Goal: Book appointment/travel/reservation

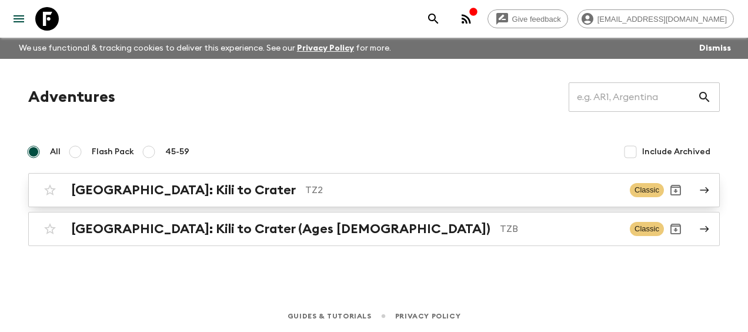
click at [128, 192] on h2 "[GEOGRAPHIC_DATA]: Kili to Crater" at bounding box center [183, 189] width 225 height 15
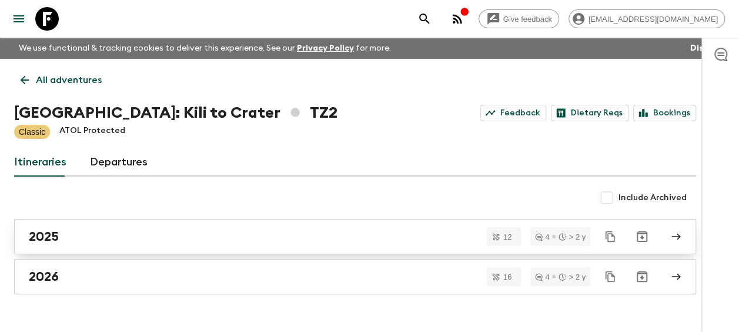
click at [42, 238] on h2 "2025" at bounding box center [44, 236] width 30 height 15
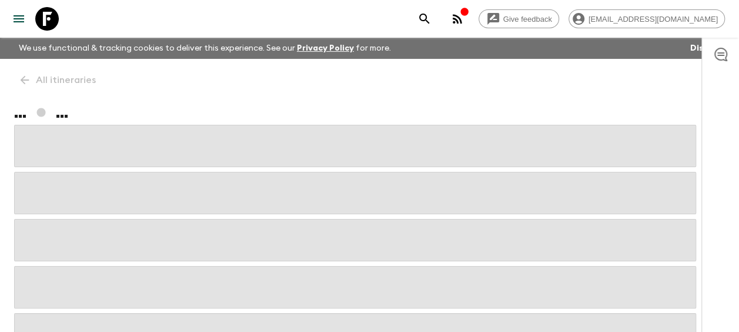
click at [42, 238] on span at bounding box center [355, 240] width 682 height 42
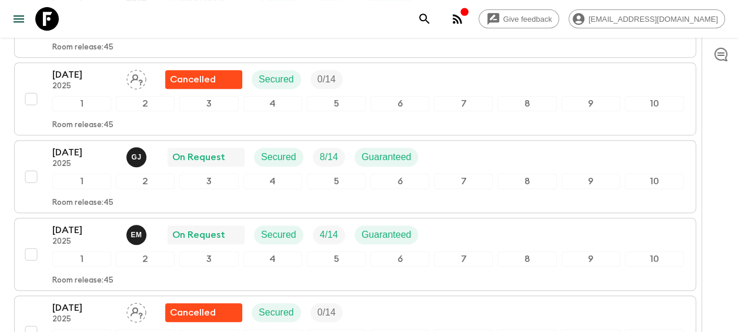
scroll to position [294, 0]
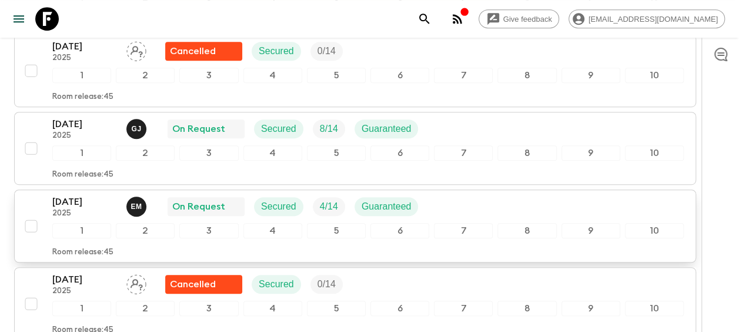
click at [67, 196] on p "[DATE]" at bounding box center [84, 202] width 65 height 14
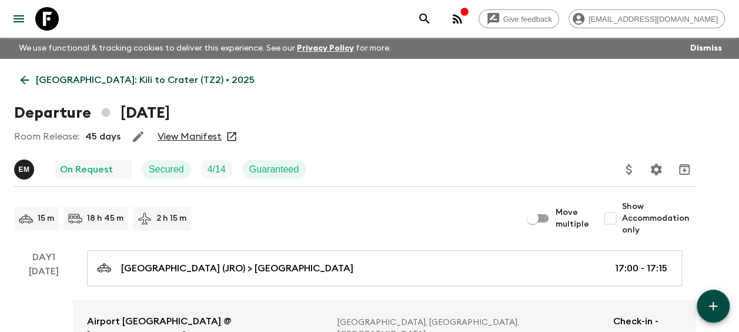
click at [198, 134] on link "View Manifest" at bounding box center [190, 137] width 64 height 12
